Goal: Information Seeking & Learning: Learn about a topic

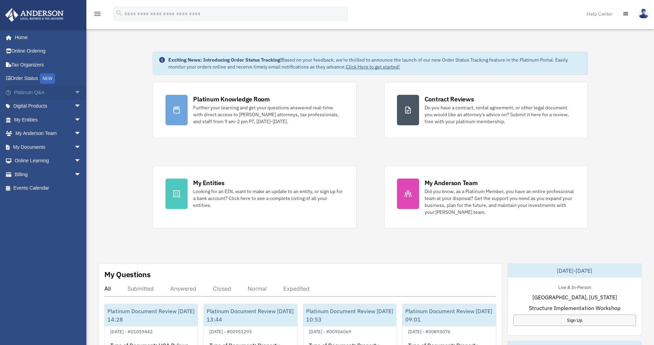
click at [42, 93] on link "Platinum Q&A arrow_drop_down" at bounding box center [48, 92] width 87 height 14
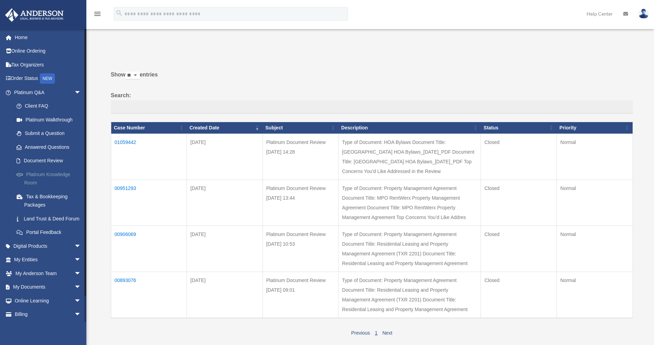
click at [57, 174] on link "Platinum Knowledge Room" at bounding box center [51, 178] width 82 height 22
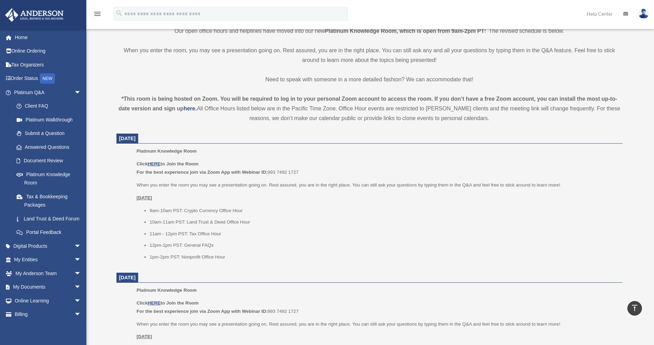
scroll to position [138, 0]
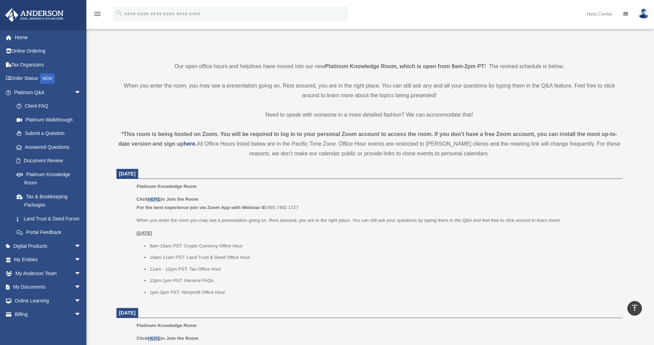
click at [155, 200] on u "HERE" at bounding box center [154, 198] width 13 height 5
